Goal: Information Seeking & Learning: Learn about a topic

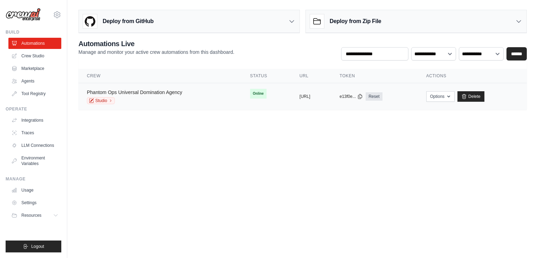
click at [176, 90] on link "Phantom Ops Universal Domination Agency" at bounding box center [134, 93] width 95 height 6
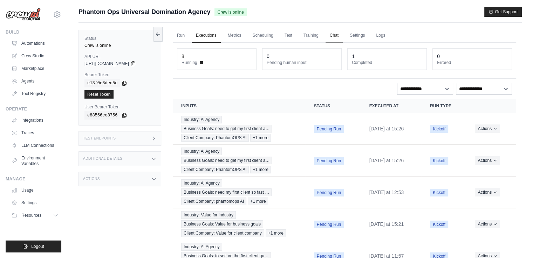
click at [325, 35] on link "Chat" at bounding box center [333, 35] width 17 height 15
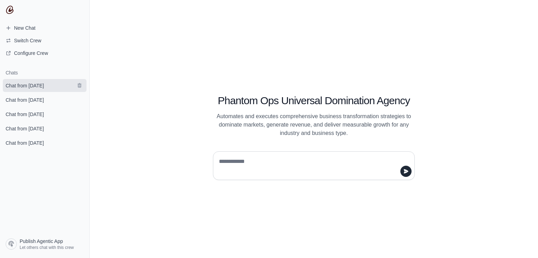
click at [46, 80] on link "Chat from [DATE]" at bounding box center [45, 85] width 84 height 13
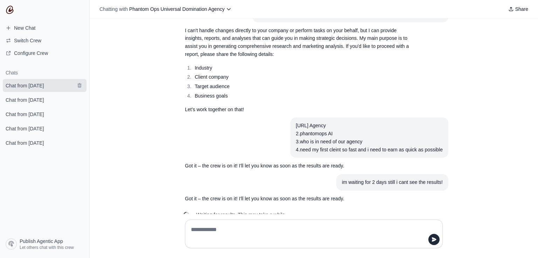
scroll to position [309, 0]
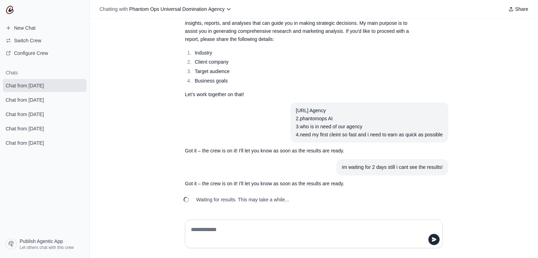
click at [380, 73] on li "Target audience" at bounding box center [301, 72] width 216 height 8
